Goal: Task Accomplishment & Management: Manage account settings

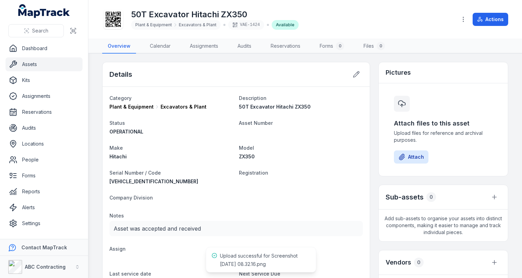
scroll to position [13, 0]
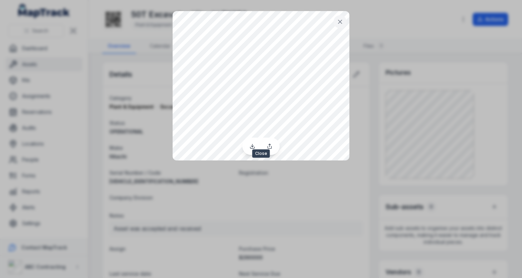
click at [339, 25] on icon at bounding box center [340, 21] width 7 height 7
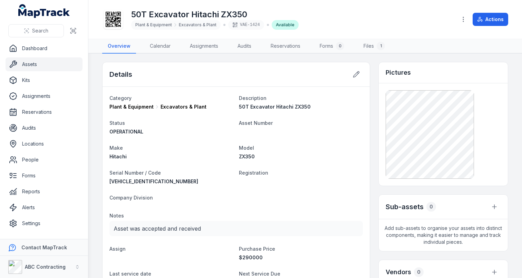
click at [354, 152] on div "Model ZX350" at bounding box center [301, 151] width 124 height 17
click at [380, 50] on link "Files 1" at bounding box center [374, 46] width 32 height 14
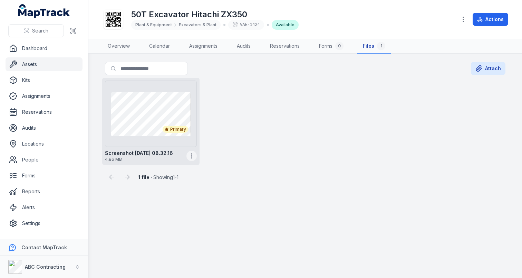
click at [189, 158] on icon "button" at bounding box center [191, 155] width 7 height 7
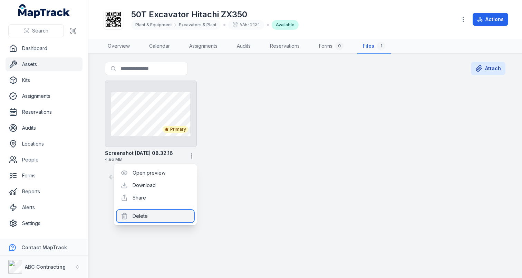
click at [156, 215] on div "Delete" at bounding box center [155, 216] width 77 height 12
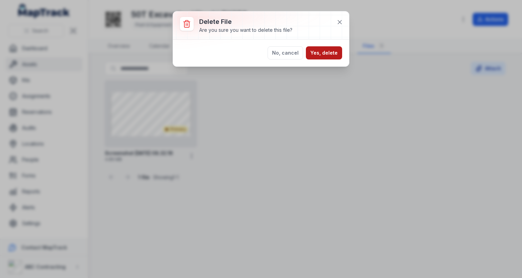
click at [327, 47] on button "Yes, delete" at bounding box center [324, 52] width 36 height 13
